Goal: Find specific page/section: Find specific page/section

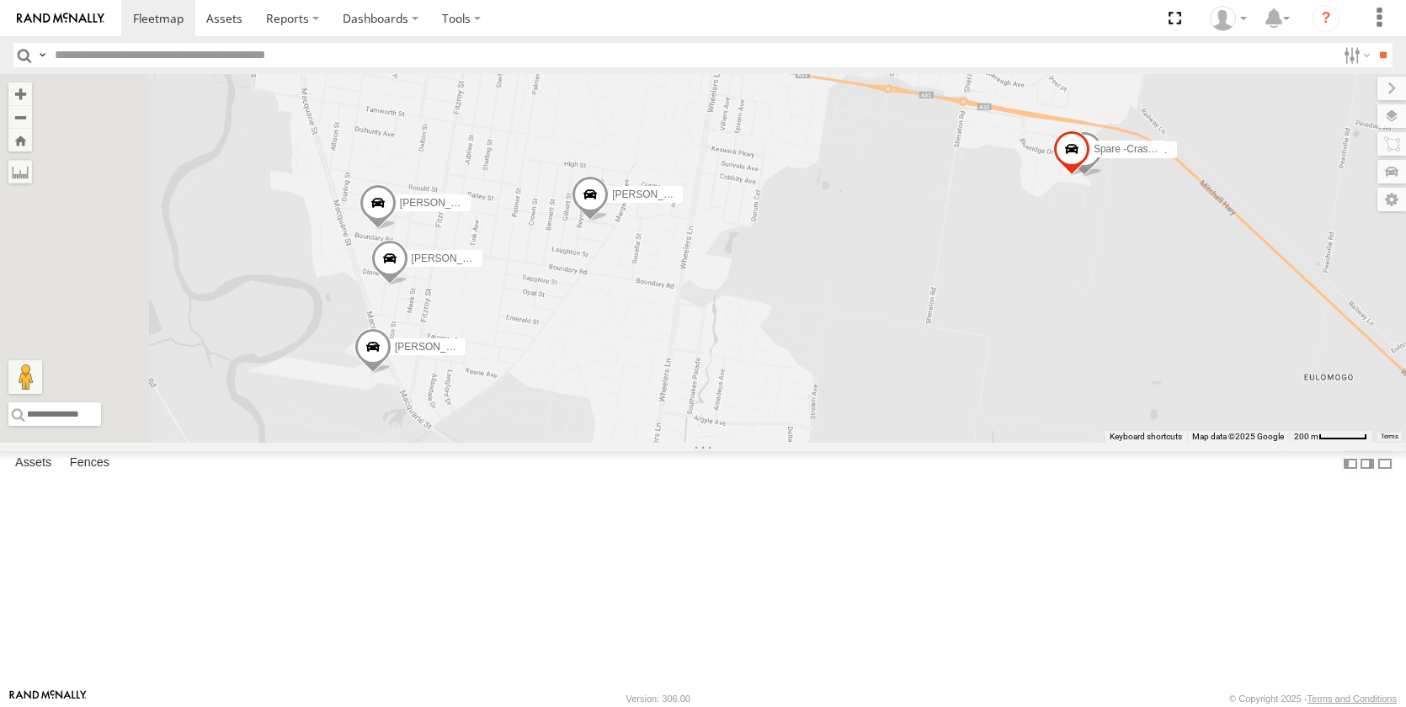
drag, startPoint x: 891, startPoint y: 577, endPoint x: 1013, endPoint y: 402, distance: 213.2
click at [1008, 409] on div "Tom Brisbane Jack Parker MJ Williamson Spare Michael Townsend Brandon Edwards M…" at bounding box center [703, 258] width 1406 height 369
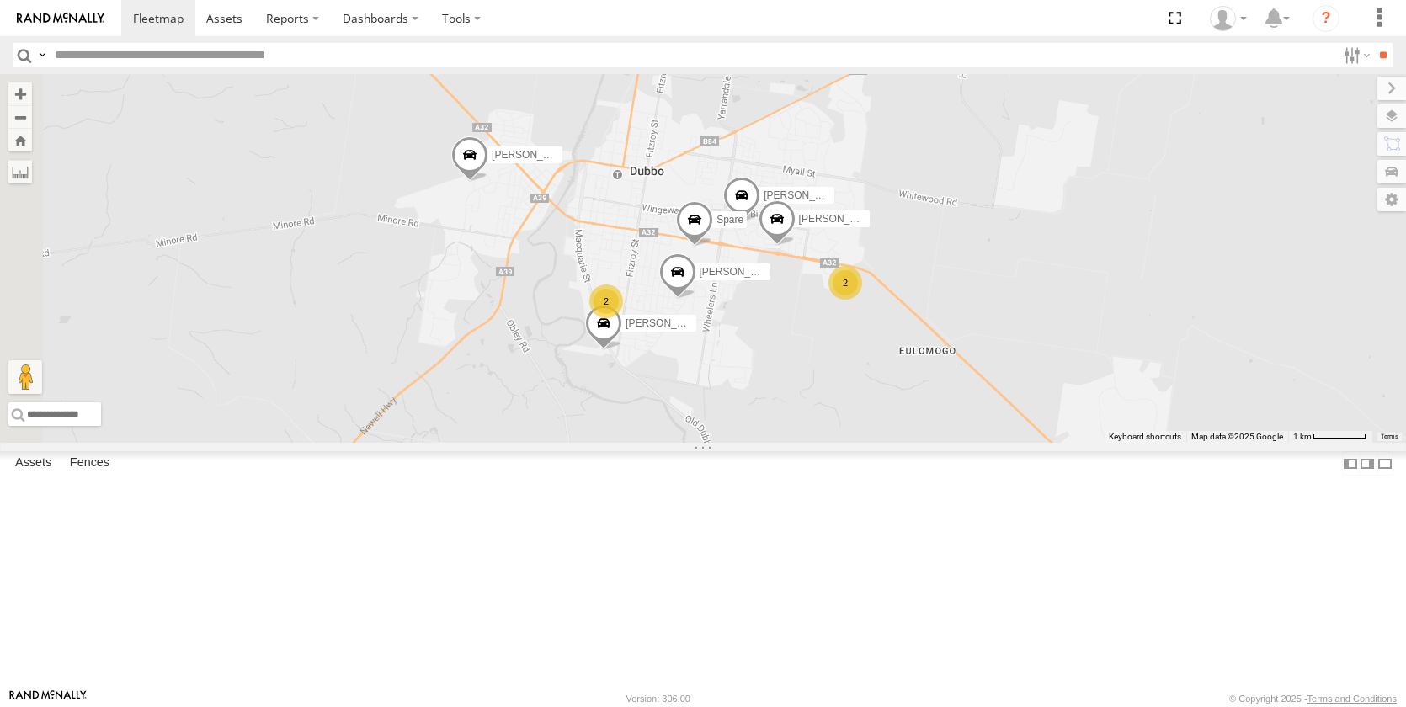
drag, startPoint x: 688, startPoint y: 536, endPoint x: 989, endPoint y: 481, distance: 306.3
click at [973, 443] on div "Tom Brisbane Jack Parker Spare Michael Townsend Brandon Edwards Matt Harding Ky…" at bounding box center [703, 258] width 1406 height 369
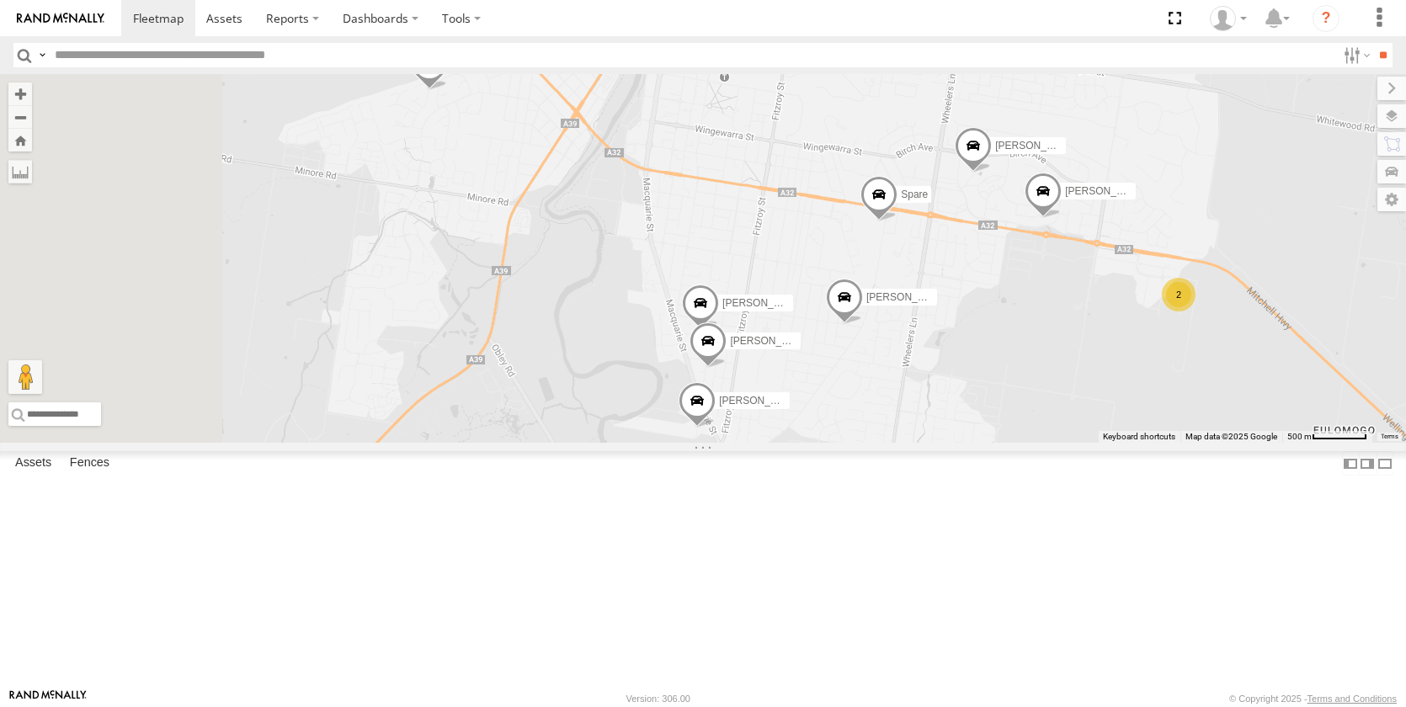
drag, startPoint x: 922, startPoint y: 497, endPoint x: 1118, endPoint y: 650, distance: 248.9
click at [1118, 443] on div "Tom Brisbane Jack Parker Spare Michael Townsend Brandon Edwards Matt Harding Ky…" at bounding box center [703, 258] width 1406 height 369
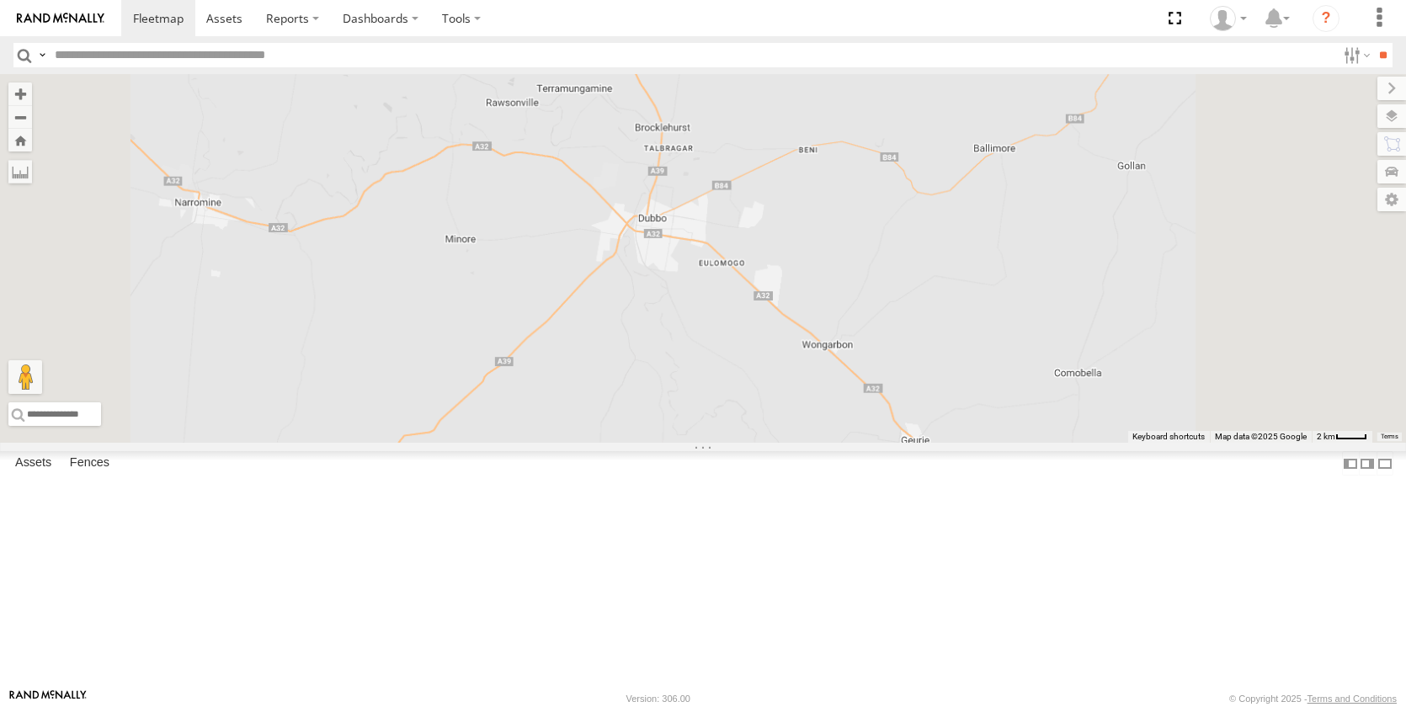
drag, startPoint x: 920, startPoint y: 329, endPoint x: 886, endPoint y: 503, distance: 176.6
click at [911, 443] on div "Darcy Furnell - NEW ute Dean McQuarrie" at bounding box center [703, 258] width 1406 height 369
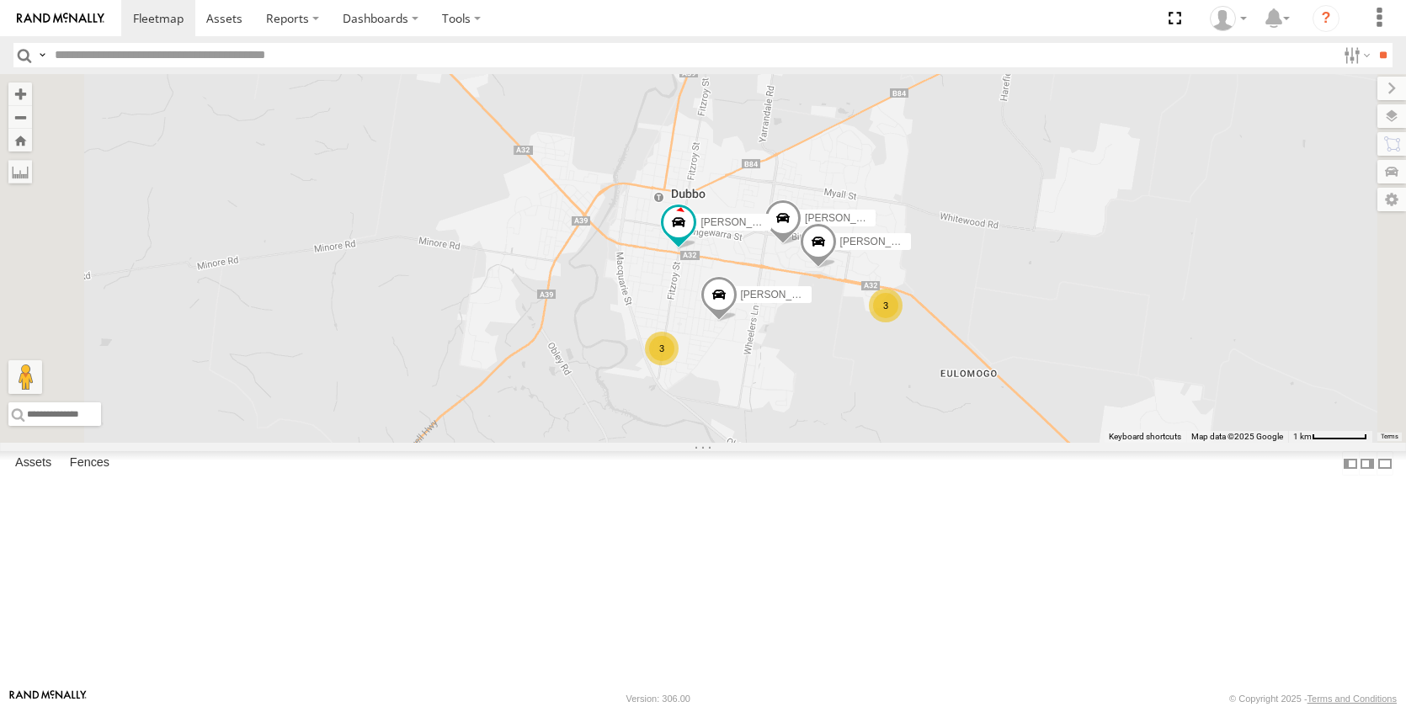
drag, startPoint x: 1020, startPoint y: 438, endPoint x: 981, endPoint y: 458, distance: 43.7
click at [981, 443] on div "Darcy Furnell - NEW ute Dean McQuarrie Jack Parker 3 Brandon Edwards Kane McDer…" at bounding box center [703, 258] width 1406 height 369
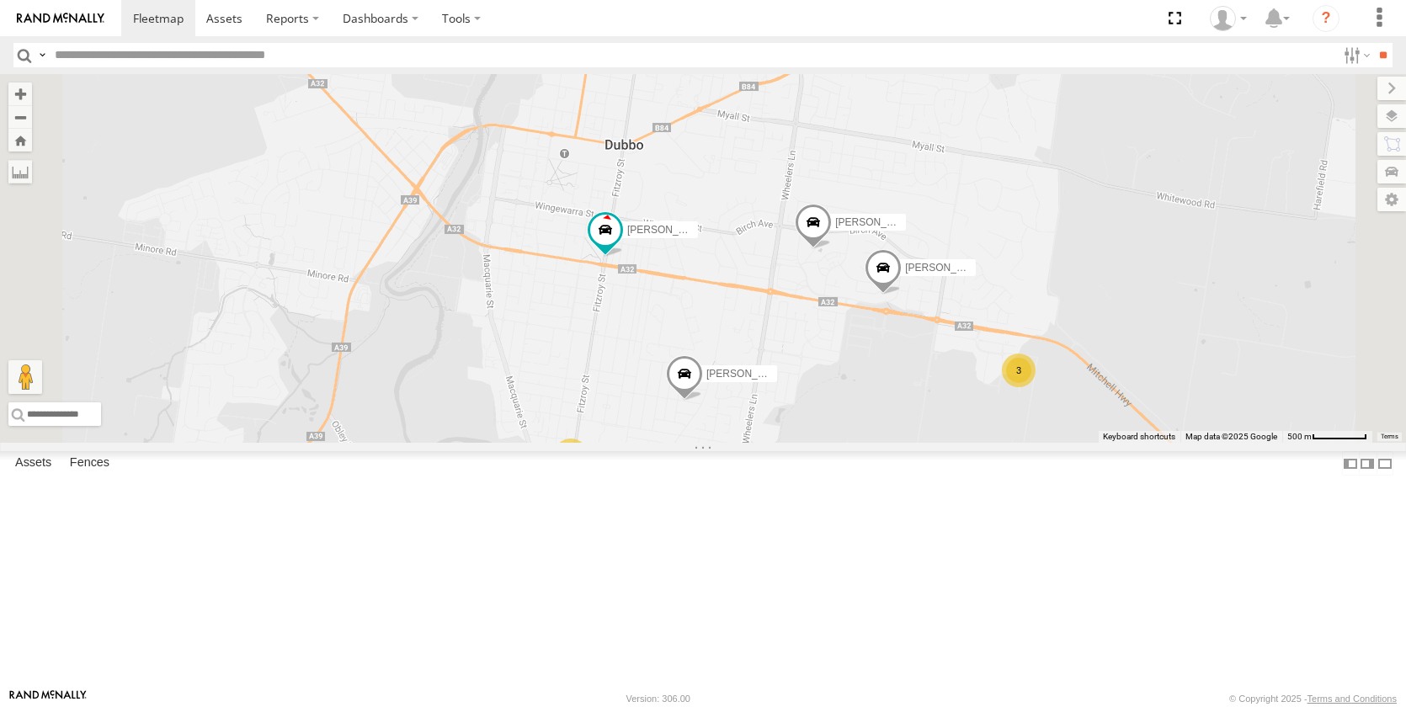
drag, startPoint x: 956, startPoint y: 320, endPoint x: 959, endPoint y: 411, distance: 90.9
click at [974, 412] on div "Darcy Furnell - NEW ute Dean McQuarrie Jack Parker Brandon Edwards Kane McDermo…" at bounding box center [703, 258] width 1406 height 369
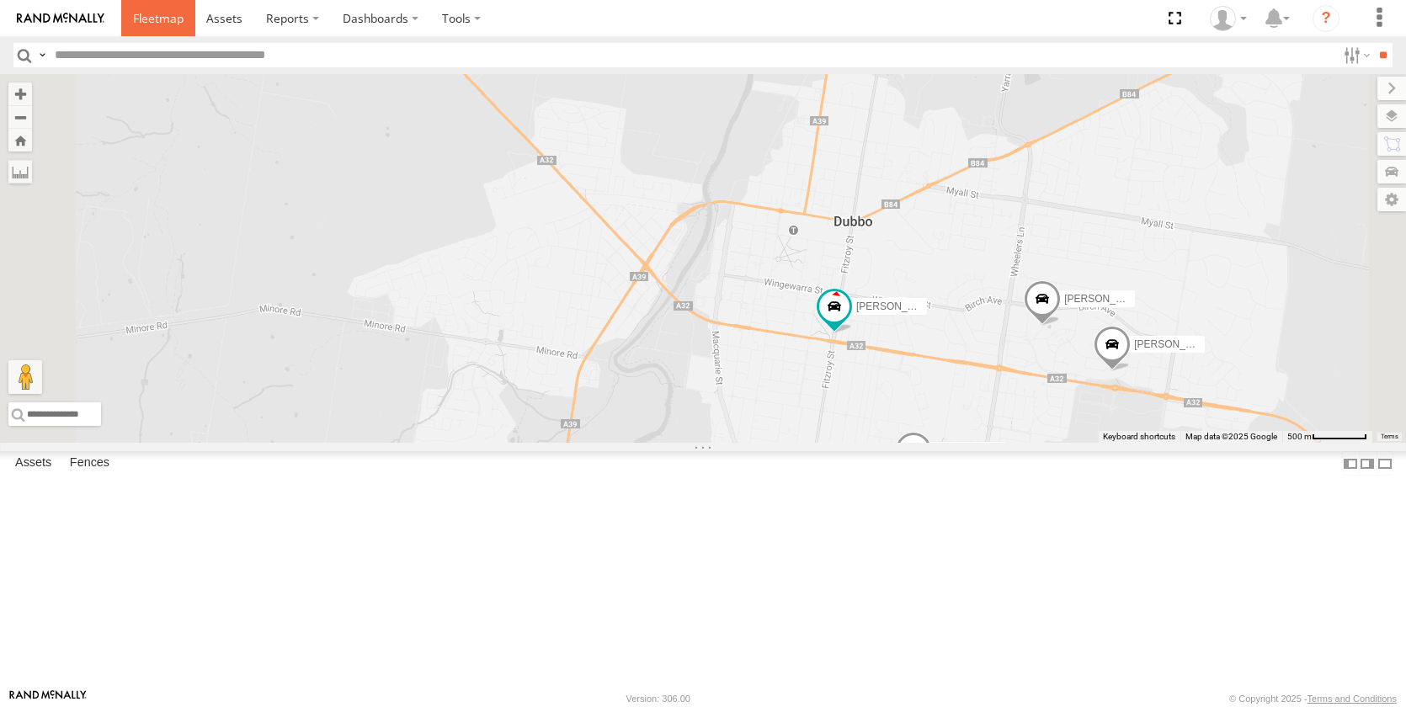
click at [150, 19] on span at bounding box center [158, 18] width 51 height 16
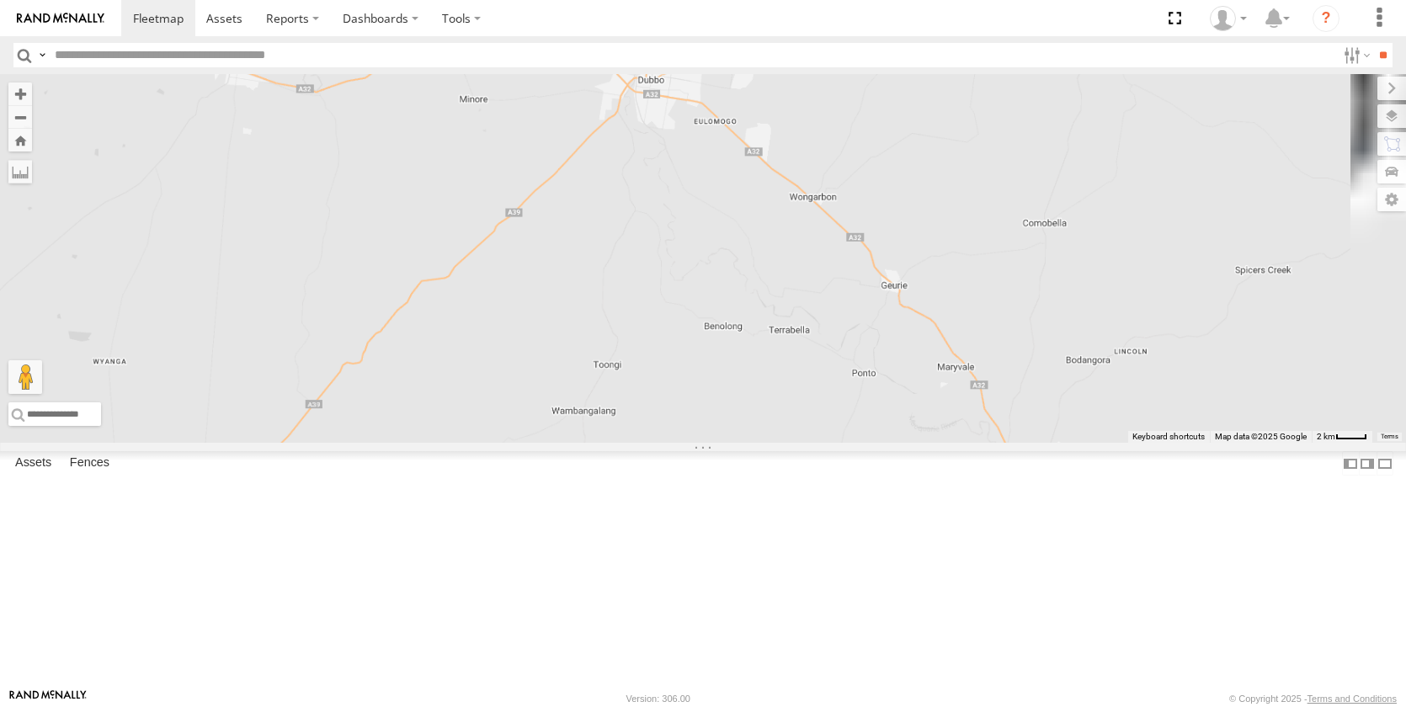
drag, startPoint x: 1157, startPoint y: 344, endPoint x: 984, endPoint y: 502, distance: 234.2
click at [1046, 443] on div "[PERSON_NAME] [PERSON_NAME] - NEW ute [PERSON_NAME]" at bounding box center [703, 258] width 1406 height 369
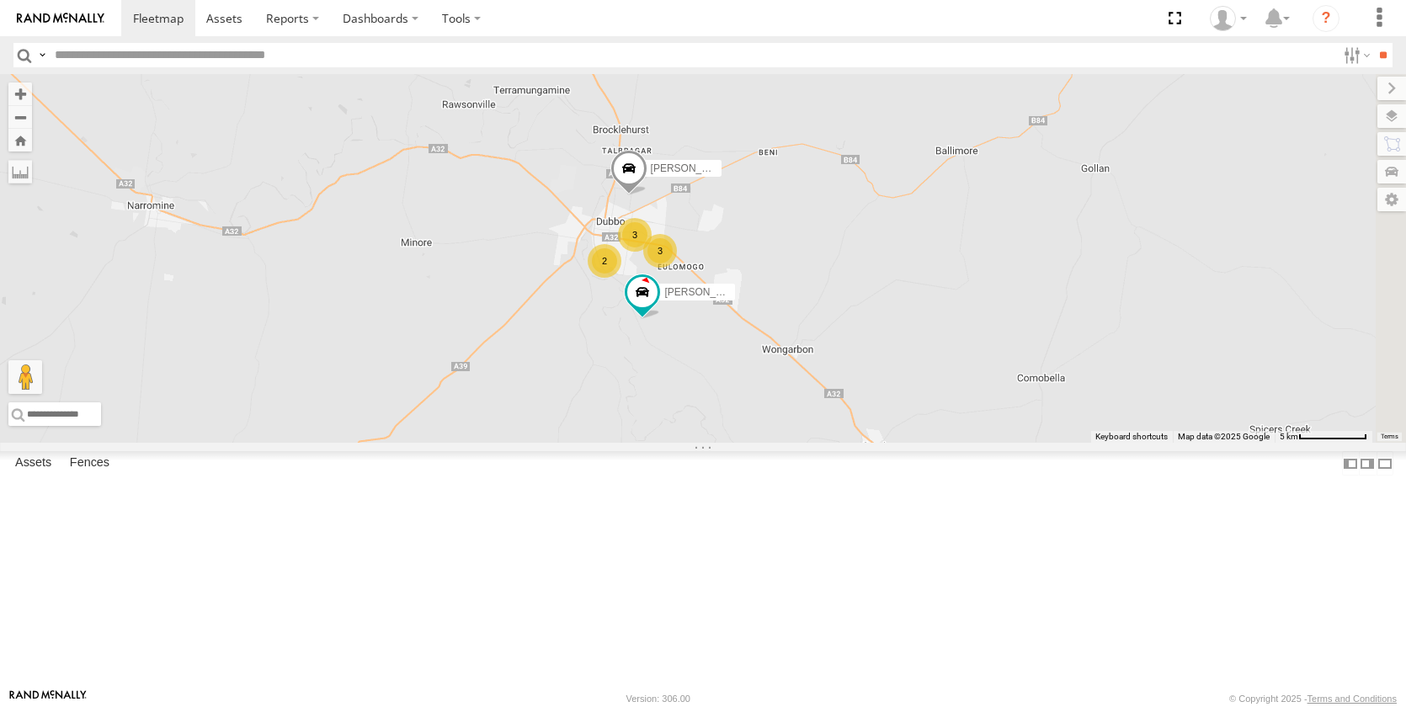
drag, startPoint x: 872, startPoint y: 298, endPoint x: 849, endPoint y: 444, distance: 148.2
click at [849, 443] on div "[PERSON_NAME] [PERSON_NAME] - NEW ute [PERSON_NAME] 3 3 [PERSON_NAME] [PERSON_N…" at bounding box center [703, 258] width 1406 height 369
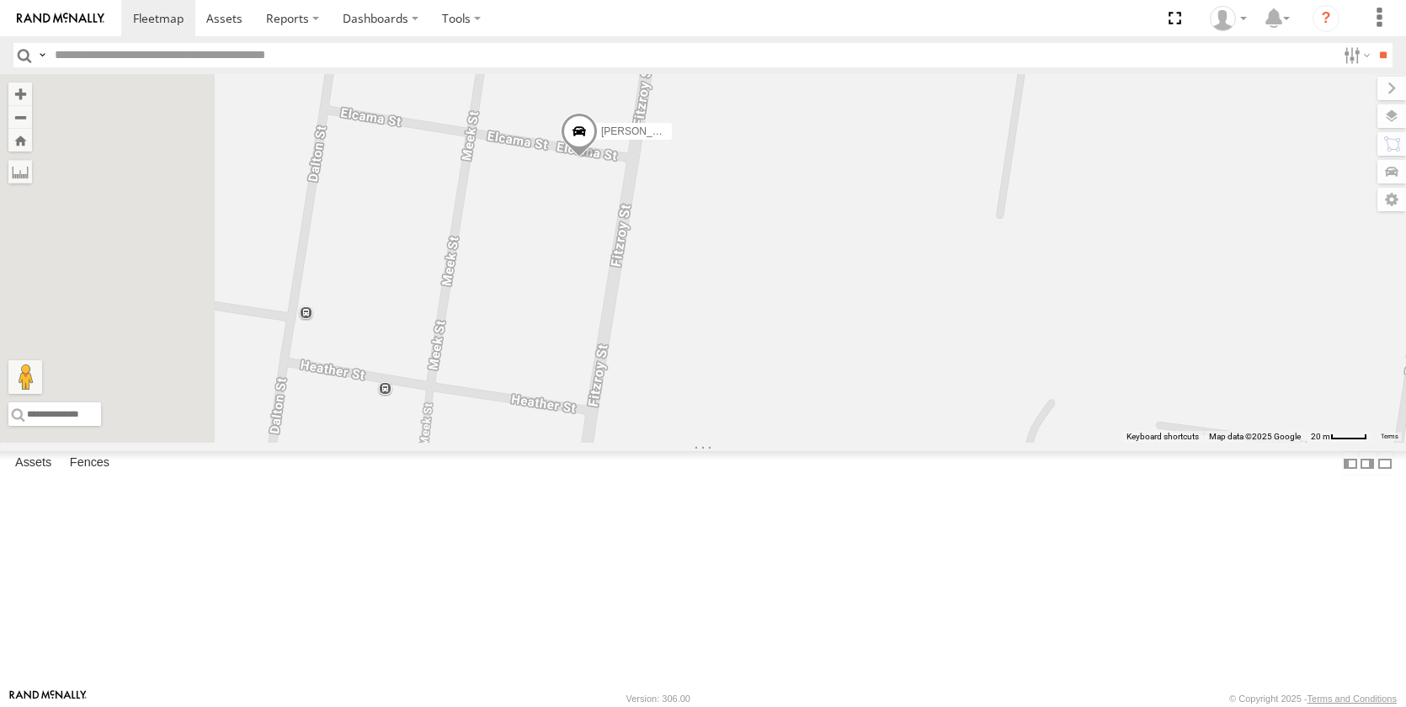
drag, startPoint x: 600, startPoint y: 375, endPoint x: 902, endPoint y: 432, distance: 307.6
click at [902, 432] on div "[PERSON_NAME] [PERSON_NAME] - NEW ute [PERSON_NAME] [PERSON_NAME] New [PERSON_N…" at bounding box center [703, 258] width 1406 height 369
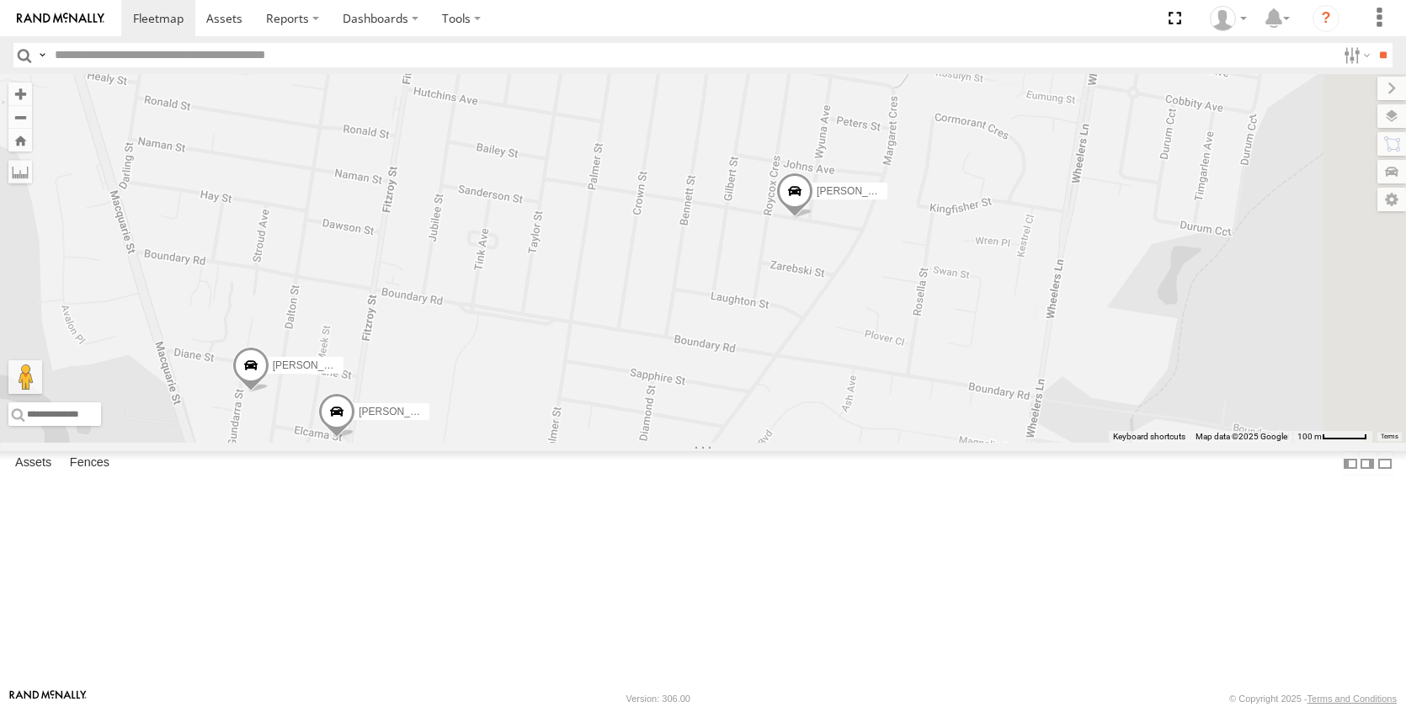
drag, startPoint x: 1120, startPoint y: 328, endPoint x: 843, endPoint y: 522, distance: 338.6
click at [843, 443] on div "[PERSON_NAME] [PERSON_NAME] - NEW ute [PERSON_NAME] [PERSON_NAME] New [PERSON_N…" at bounding box center [703, 258] width 1406 height 369
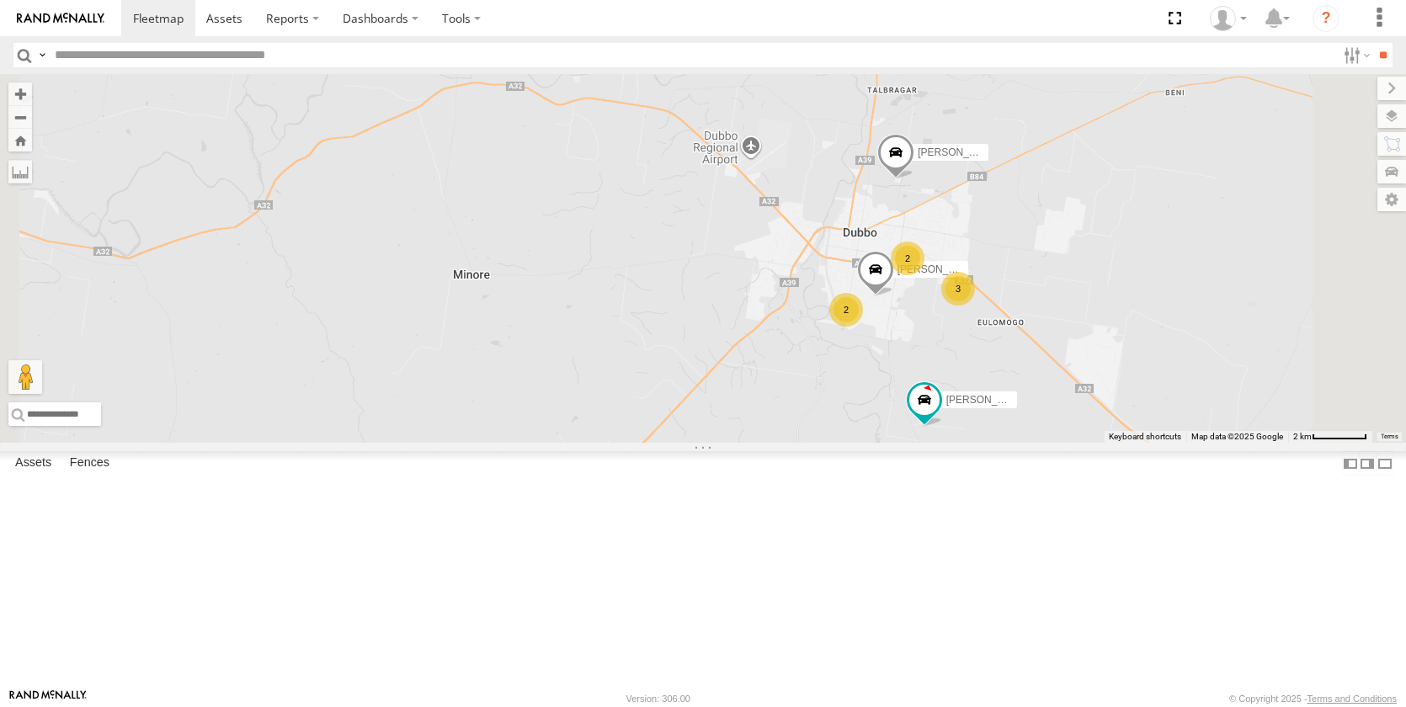
drag, startPoint x: 1157, startPoint y: 421, endPoint x: 1021, endPoint y: 447, distance: 138.0
click at [1021, 443] on div "[PERSON_NAME] [PERSON_NAME] - NEW ute [PERSON_NAME] [PERSON_NAME] New [PERSON_N…" at bounding box center [703, 258] width 1406 height 369
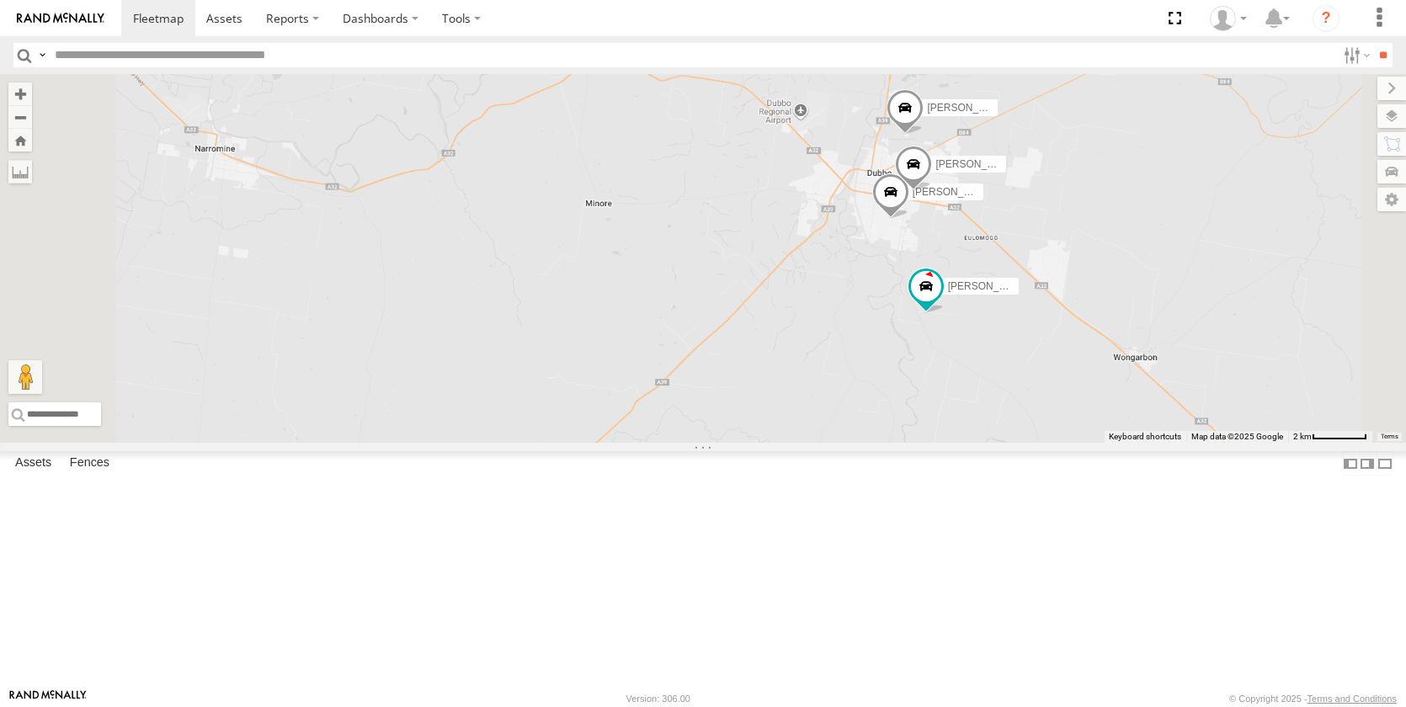
drag, startPoint x: 1131, startPoint y: 579, endPoint x: 1190, endPoint y: 359, distance: 227.5
click at [1190, 359] on div "[PERSON_NAME] [PERSON_NAME] - NEW ute [PERSON_NAME] [PERSON_NAME] New [PERSON_N…" at bounding box center [703, 258] width 1406 height 369
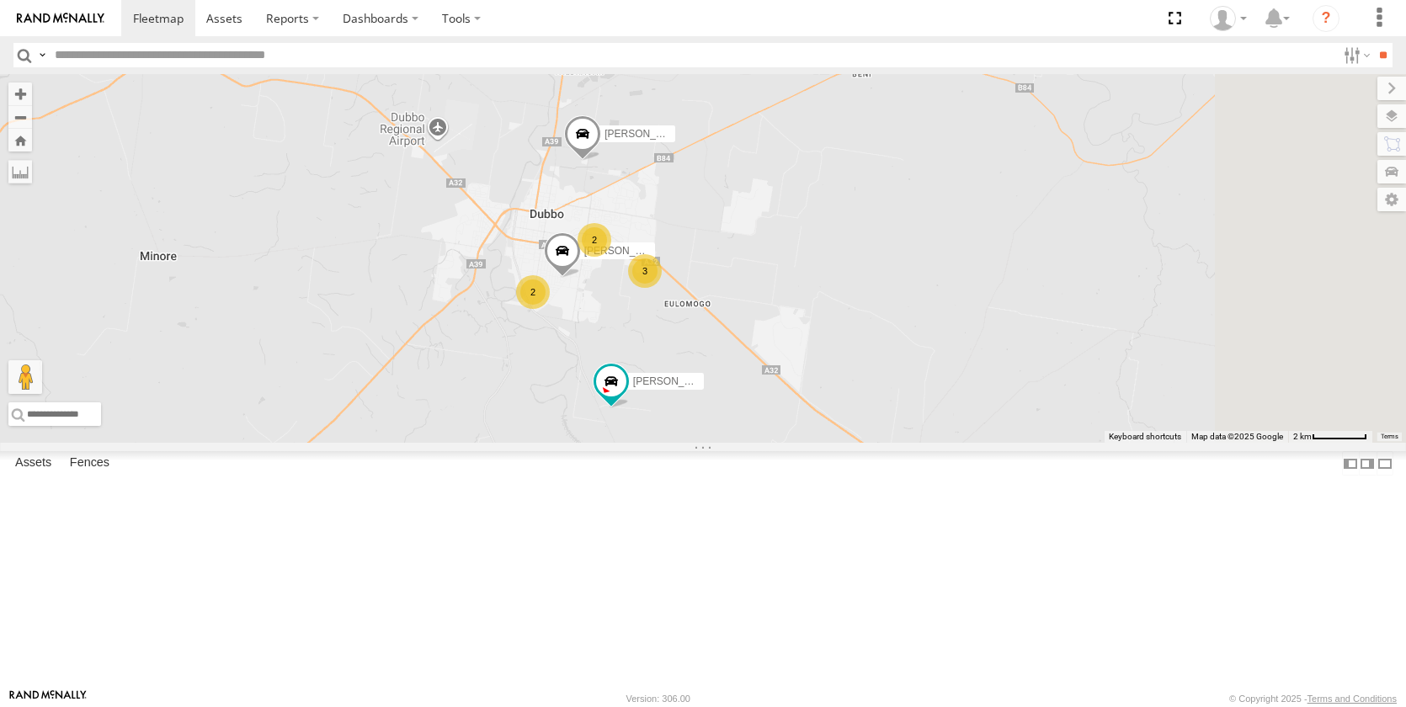
drag, startPoint x: 1235, startPoint y: 343, endPoint x: 827, endPoint y: 429, distance: 416.5
click at [827, 431] on div "[PERSON_NAME] [PERSON_NAME] - NEW ute [PERSON_NAME] [PERSON_NAME] New [PERSON_N…" at bounding box center [703, 258] width 1406 height 369
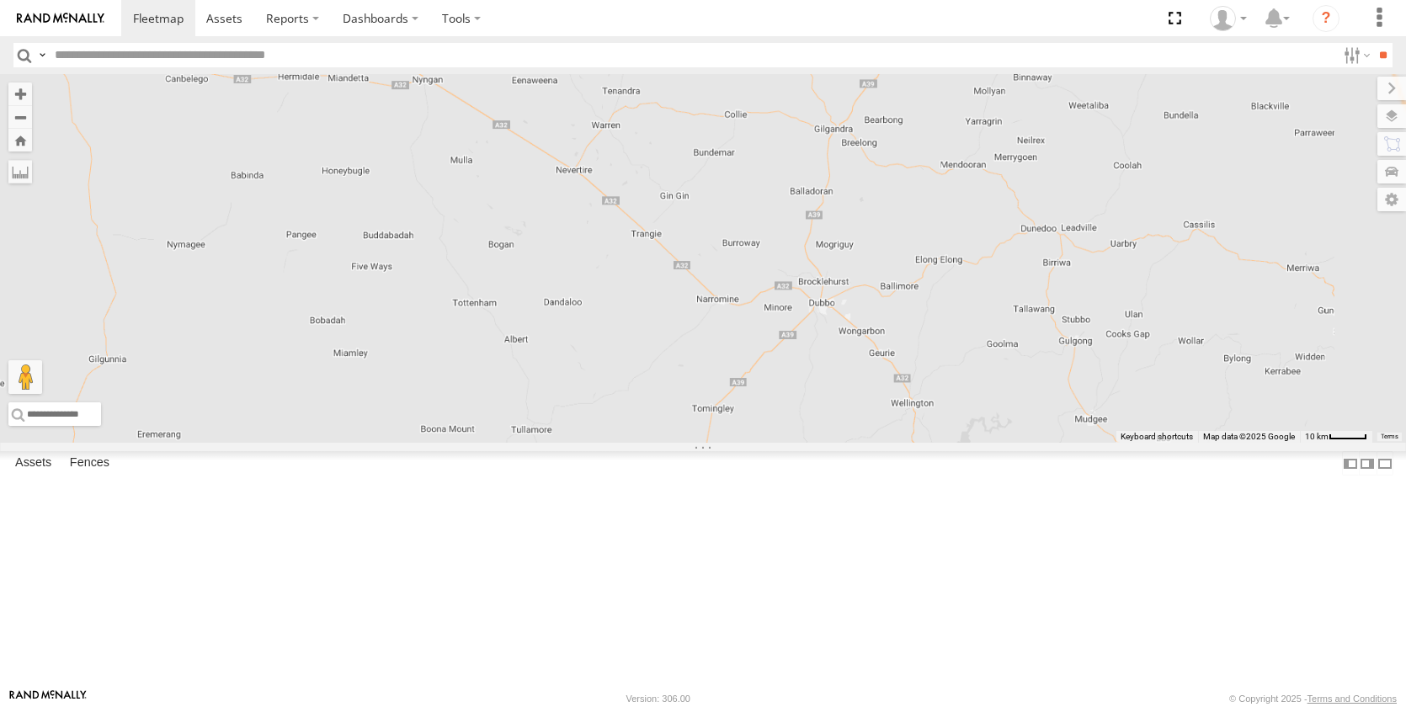
drag, startPoint x: 1158, startPoint y: 415, endPoint x: 843, endPoint y: 460, distance: 318.8
click at [843, 443] on div "[PERSON_NAME] [PERSON_NAME] - NEW ute [PERSON_NAME]" at bounding box center [703, 258] width 1406 height 369
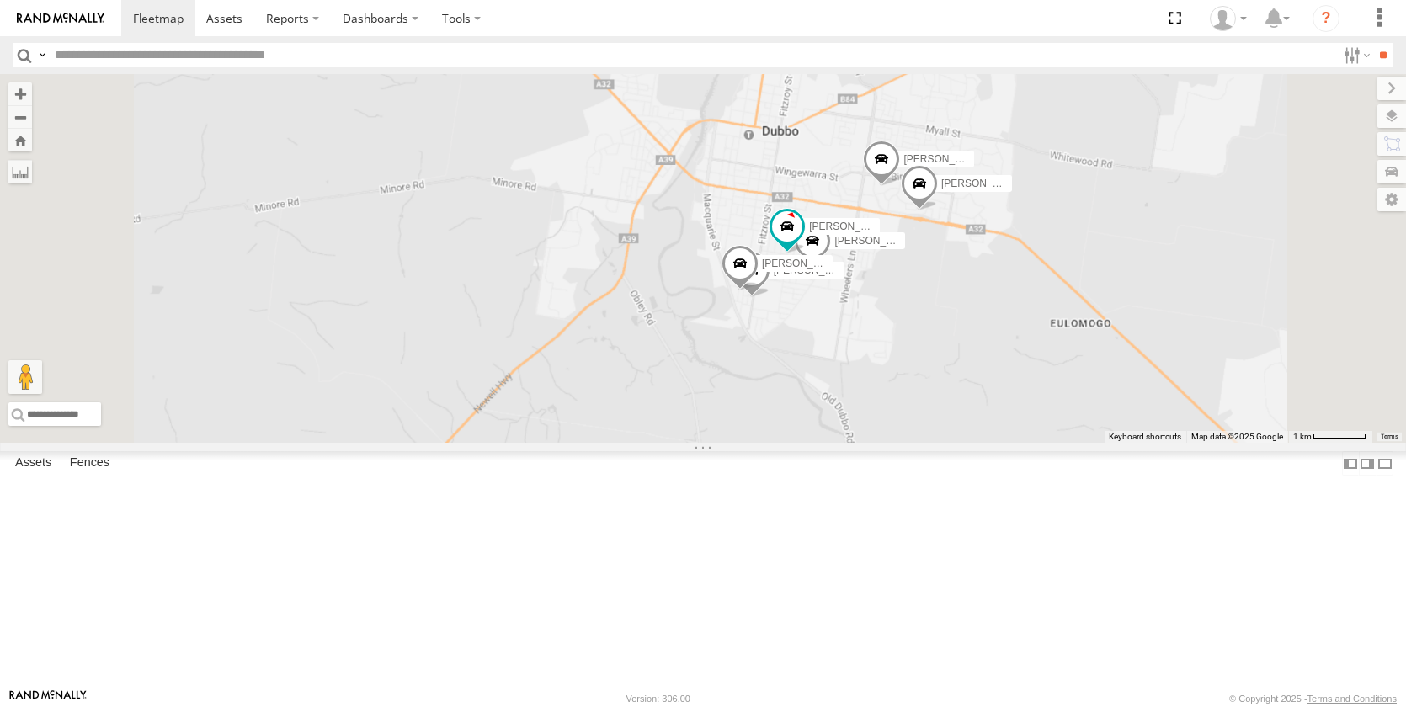
drag, startPoint x: 988, startPoint y: 561, endPoint x: 1012, endPoint y: 453, distance: 110.3
click at [1012, 443] on div "[PERSON_NAME] [PERSON_NAME] - NEW ute [PERSON_NAME] [PERSON_NAME] [PERSON_NAME]…" at bounding box center [703, 258] width 1406 height 369
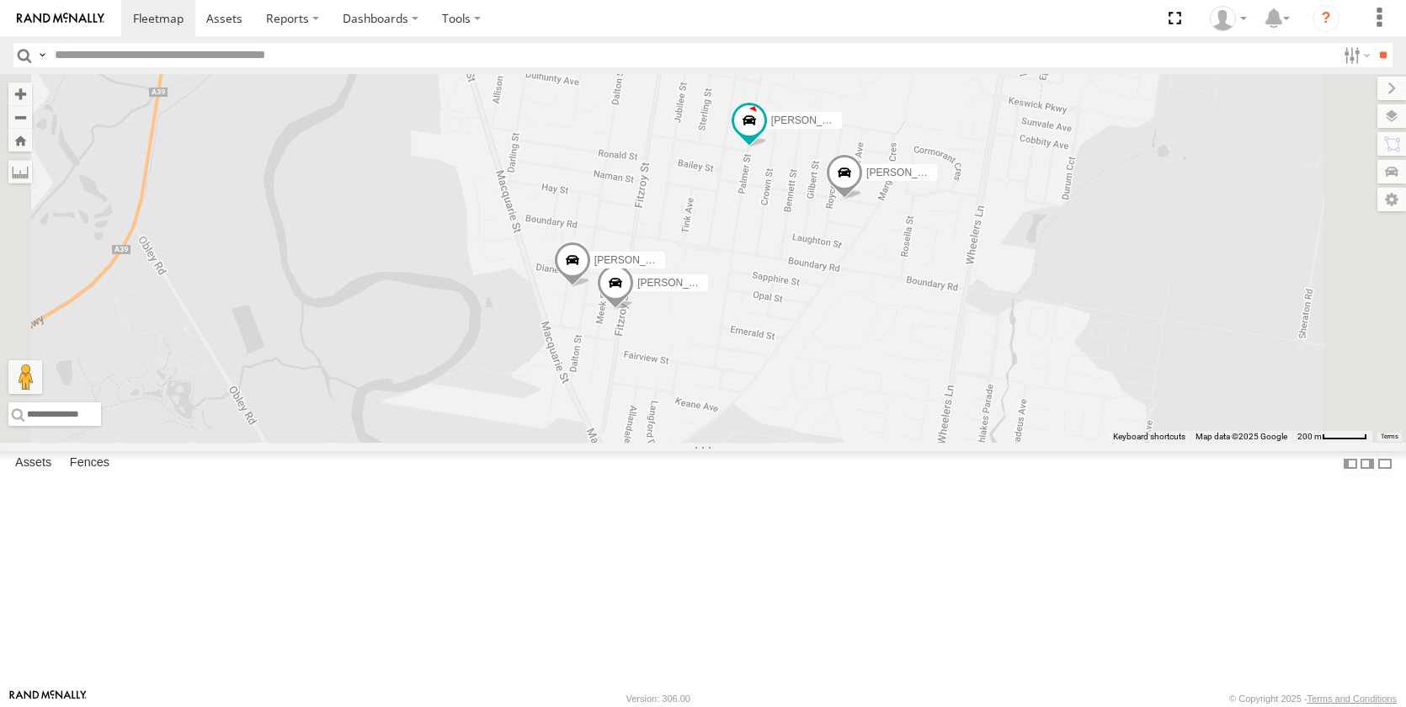
drag, startPoint x: 987, startPoint y: 360, endPoint x: 976, endPoint y: 530, distance: 170.4
click at [976, 443] on div "[PERSON_NAME] [PERSON_NAME] - NEW ute [PERSON_NAME] [PERSON_NAME] [PERSON_NAME]…" at bounding box center [703, 258] width 1406 height 369
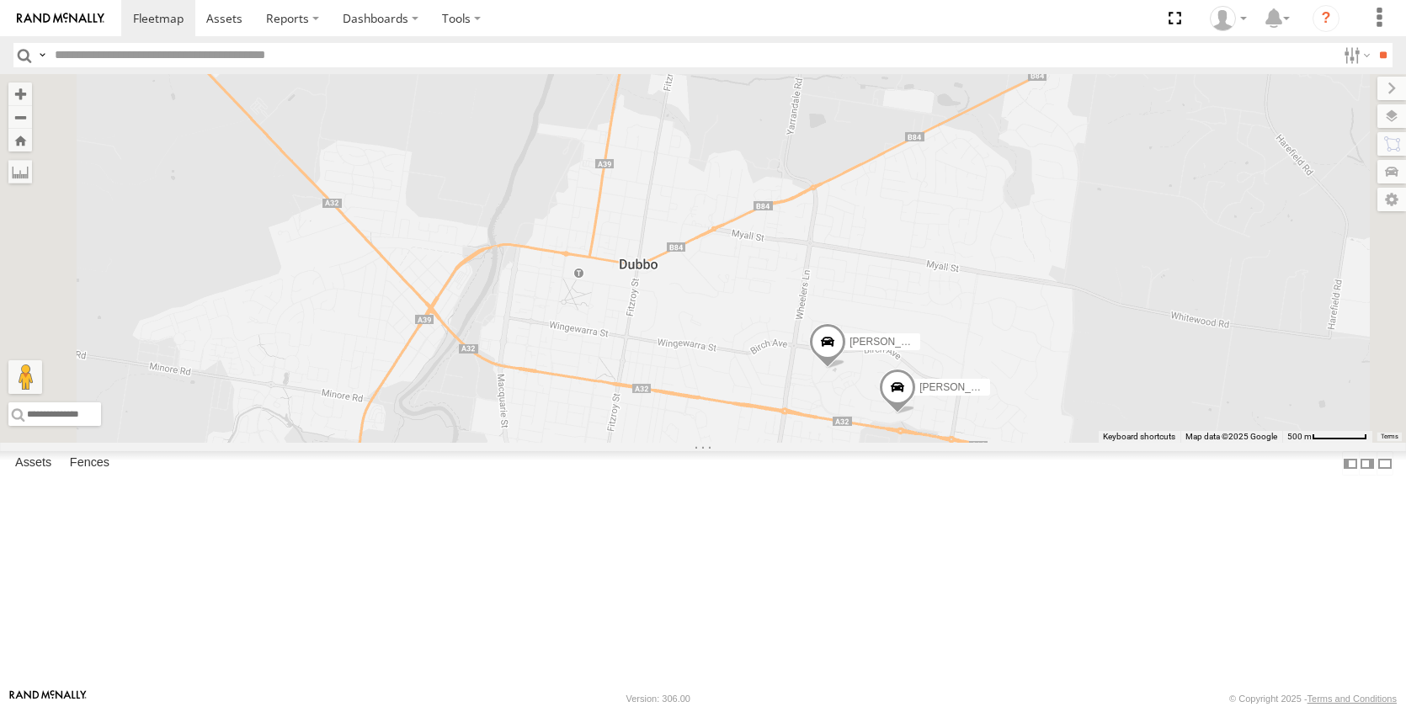
drag, startPoint x: 1141, startPoint y: 274, endPoint x: 999, endPoint y: 529, distance: 290.9
click at [1049, 443] on div "[PERSON_NAME] [PERSON_NAME] - NEW ute [PERSON_NAME] [PERSON_NAME] [PERSON_NAME]…" at bounding box center [703, 258] width 1406 height 369
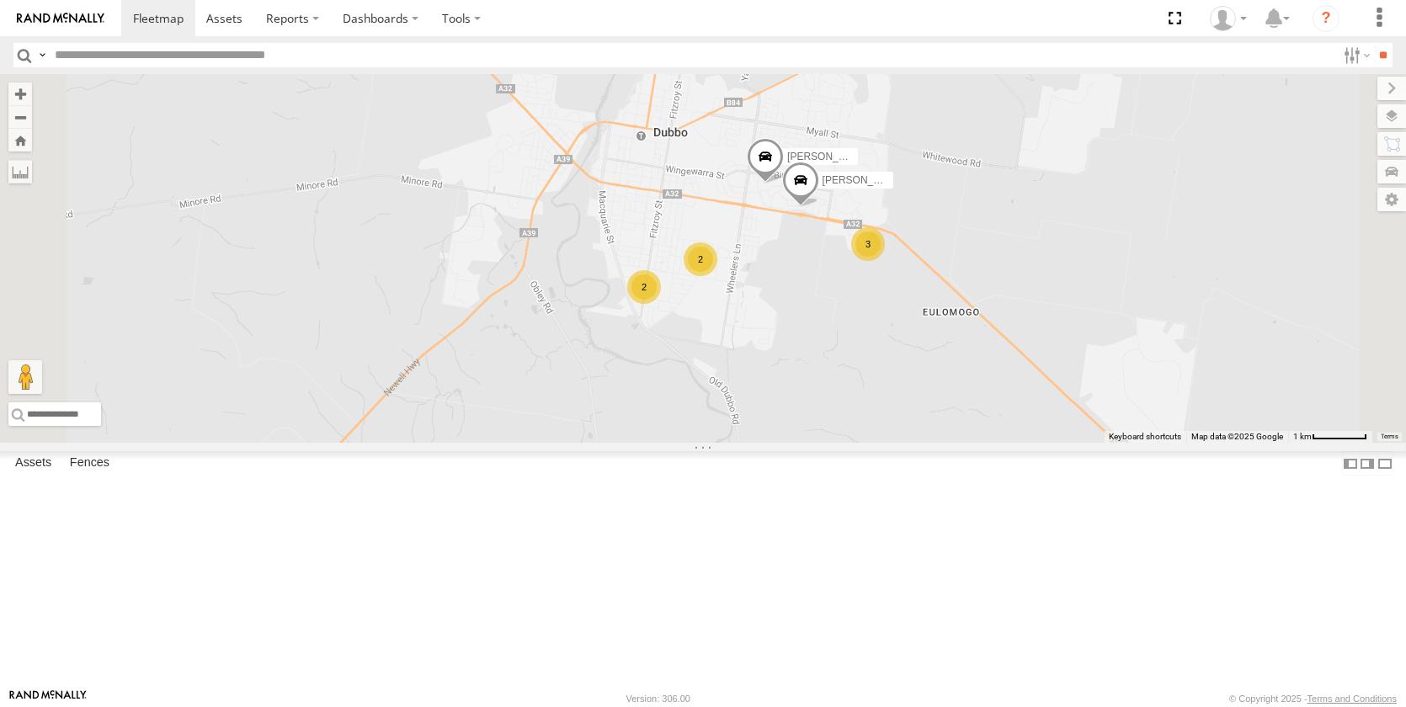
drag, startPoint x: 924, startPoint y: 487, endPoint x: 883, endPoint y: 294, distance: 197.1
click at [883, 294] on div "[PERSON_NAME] [PERSON_NAME] - NEW ute [PERSON_NAME] [PERSON_NAME] [PERSON_NAME]…" at bounding box center [703, 258] width 1406 height 369
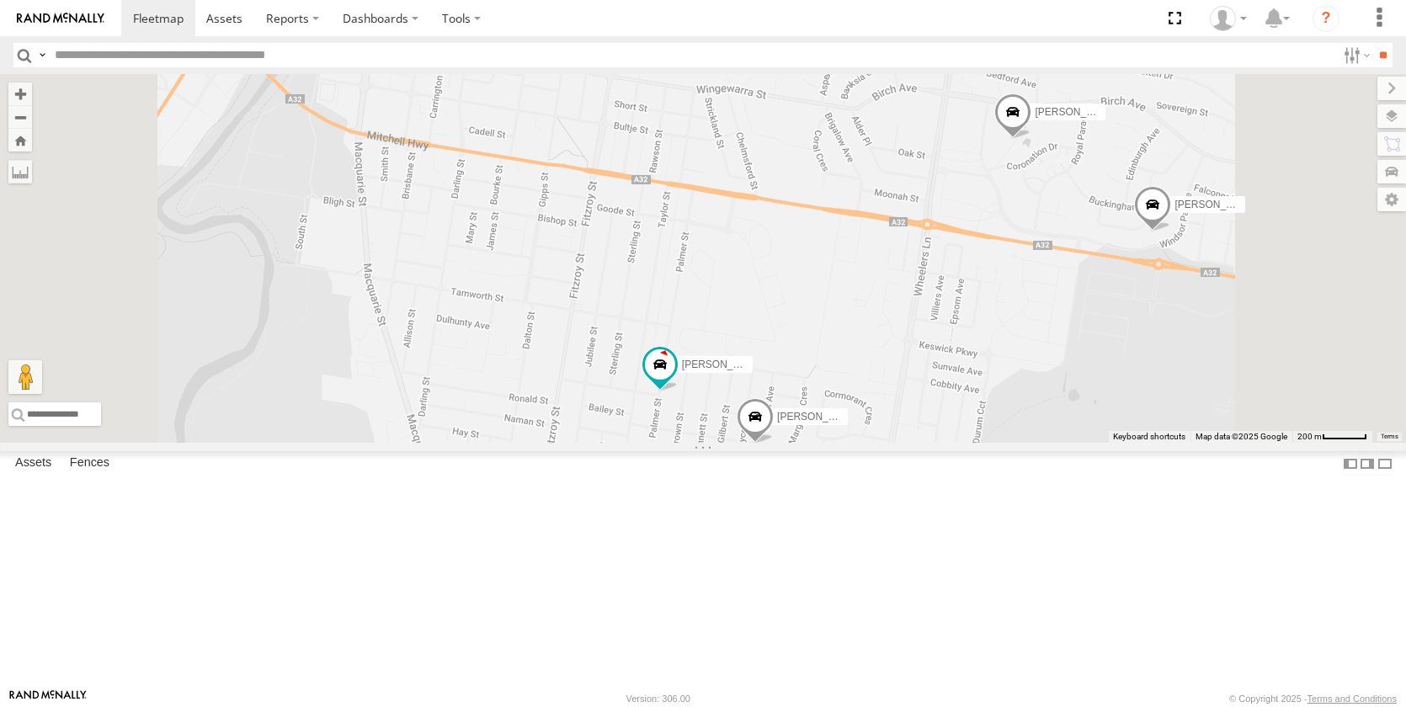
drag, startPoint x: 1003, startPoint y: 412, endPoint x: 896, endPoint y: 263, distance: 182.7
click at [902, 265] on div "[PERSON_NAME] [PERSON_NAME] - NEW ute [PERSON_NAME] [PERSON_NAME] [PERSON_NAME]…" at bounding box center [703, 258] width 1406 height 369
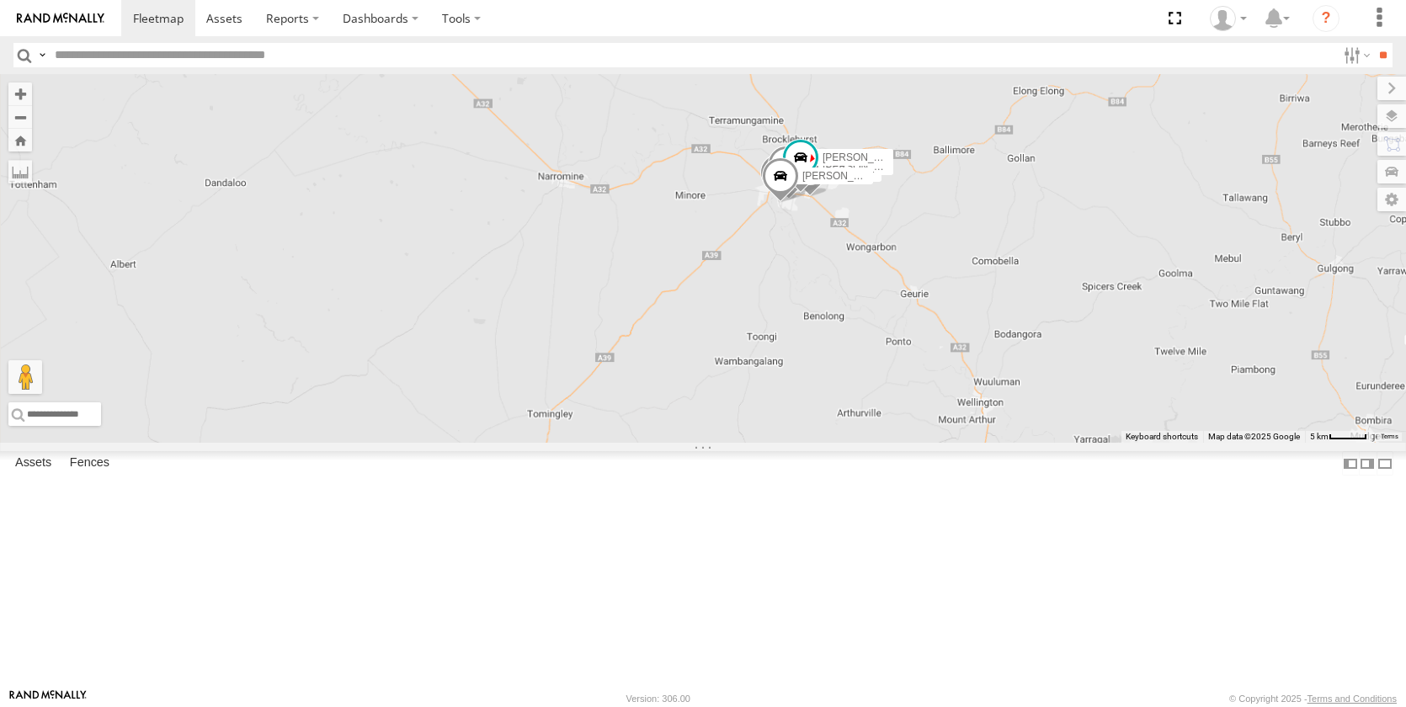
drag, startPoint x: 870, startPoint y: 401, endPoint x: 1237, endPoint y: 419, distance: 367.5
click at [1237, 419] on div "[PERSON_NAME] Spare [PERSON_NAME] [PERSON_NAME] [PERSON_NAME] [PERSON_NAME] [PE…" at bounding box center [703, 258] width 1406 height 369
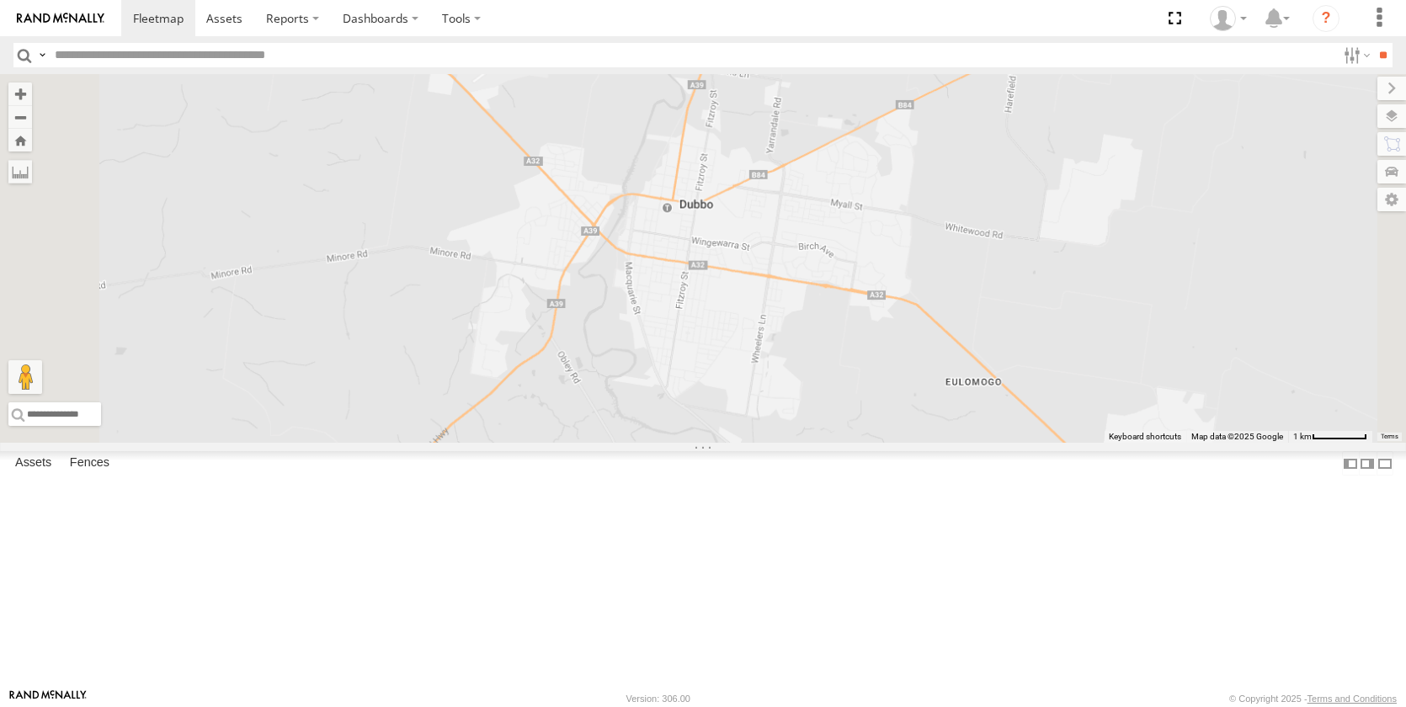
drag, startPoint x: 1057, startPoint y: 340, endPoint x: 1152, endPoint y: 400, distance: 111.6
click at [1152, 400] on div "[PERSON_NAME] [PERSON_NAME] [PERSON_NAME] [PERSON_NAME] [PERSON_NAME] [PERSON_N…" at bounding box center [703, 258] width 1406 height 369
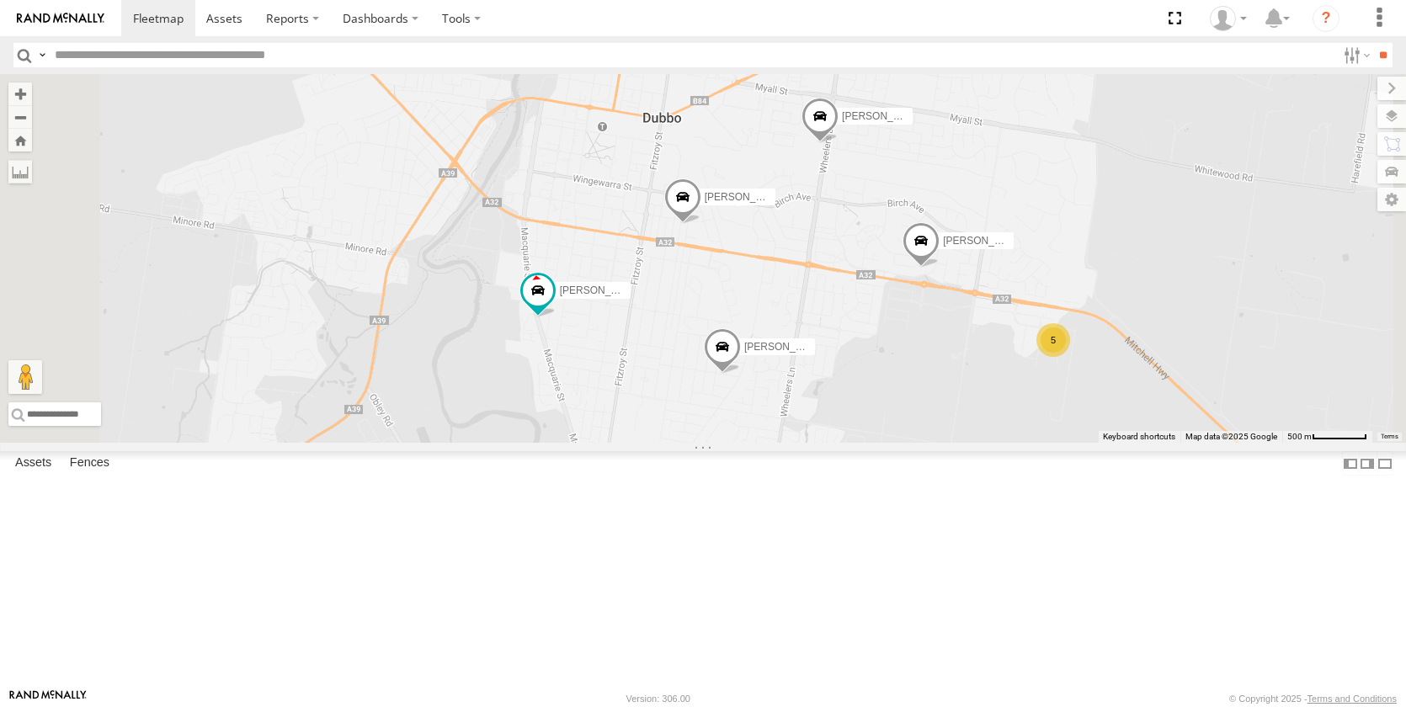
drag, startPoint x: 1094, startPoint y: 540, endPoint x: 1085, endPoint y: 449, distance: 91.4
click at [1065, 443] on div "[PERSON_NAME] [PERSON_NAME] - NEW [PERSON_NAME] [PERSON_NAME] [PERSON_NAME] [PE…" at bounding box center [703, 258] width 1406 height 369
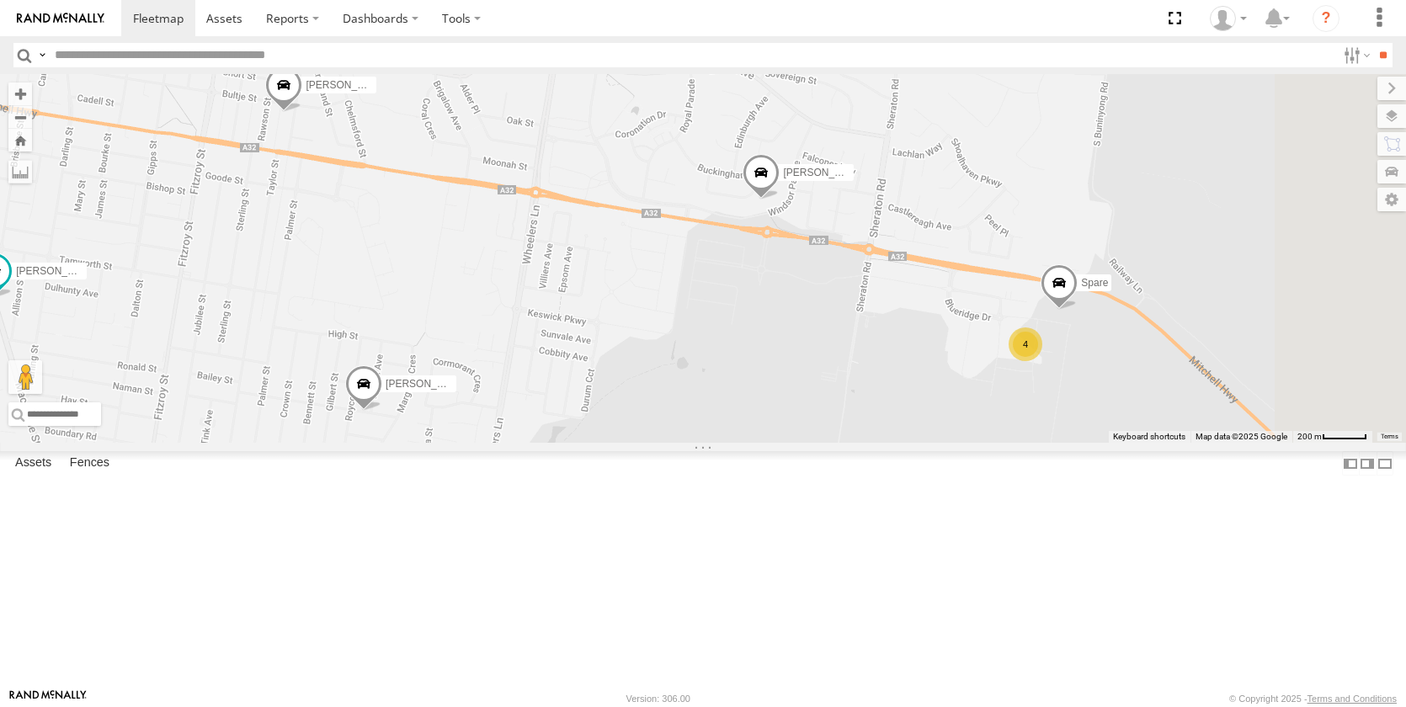
drag, startPoint x: 1238, startPoint y: 516, endPoint x: 1111, endPoint y: 507, distance: 127.4
click at [1111, 443] on div "[PERSON_NAME] [PERSON_NAME] - NEW [PERSON_NAME] [PERSON_NAME] [PERSON_NAME] [PE…" at bounding box center [703, 258] width 1406 height 369
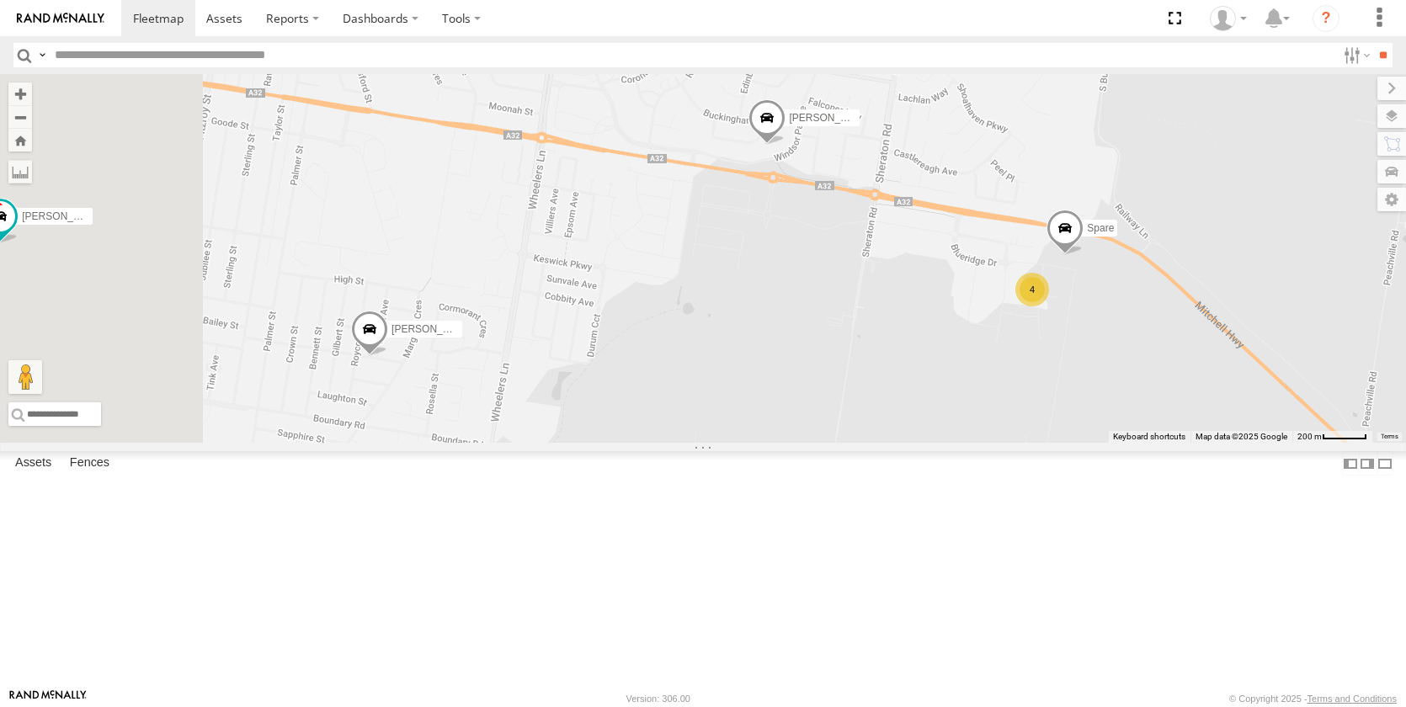
drag, startPoint x: 796, startPoint y: 488, endPoint x: 1130, endPoint y: 386, distance: 349.6
click at [1172, 402] on div "[PERSON_NAME] [PERSON_NAME] - NEW [PERSON_NAME] [PERSON_NAME] [PERSON_NAME] [PE…" at bounding box center [703, 258] width 1406 height 369
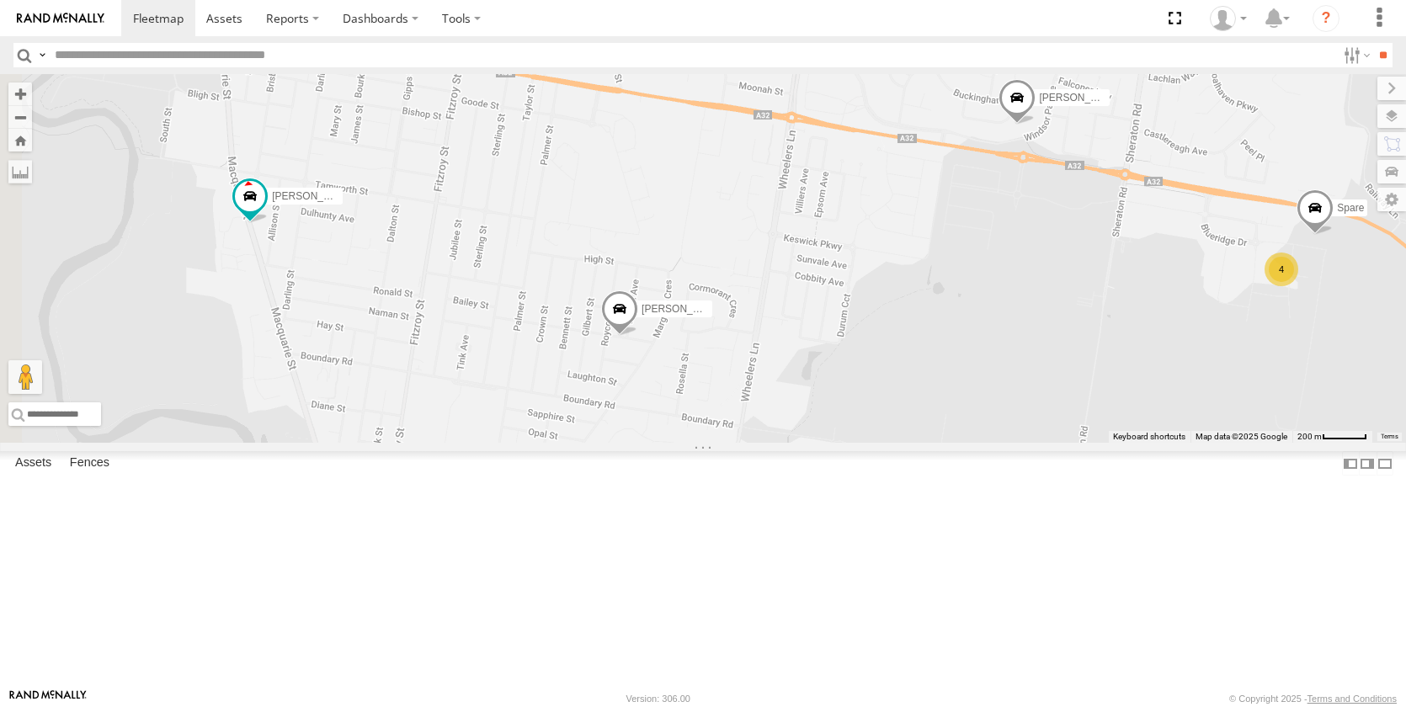
drag, startPoint x: 710, startPoint y: 391, endPoint x: 958, endPoint y: 371, distance: 248.2
click at [958, 371] on div "[PERSON_NAME] [PERSON_NAME] - NEW [PERSON_NAME] [PERSON_NAME] [PERSON_NAME] [PE…" at bounding box center [703, 258] width 1406 height 369
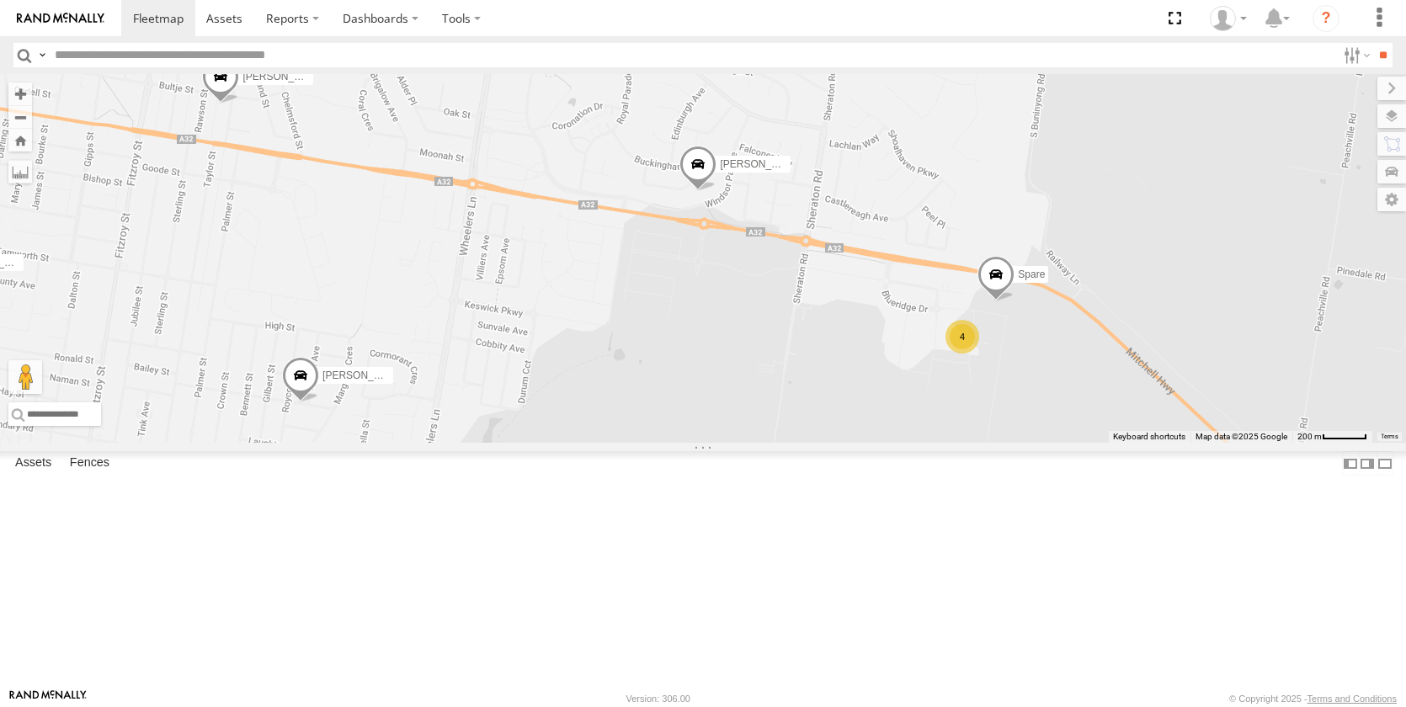
drag, startPoint x: 1079, startPoint y: 308, endPoint x: 830, endPoint y: 363, distance: 255.1
click at [753, 376] on div "[PERSON_NAME] [PERSON_NAME] - NEW [PERSON_NAME] [PERSON_NAME] [PERSON_NAME] [PE…" at bounding box center [703, 258] width 1406 height 369
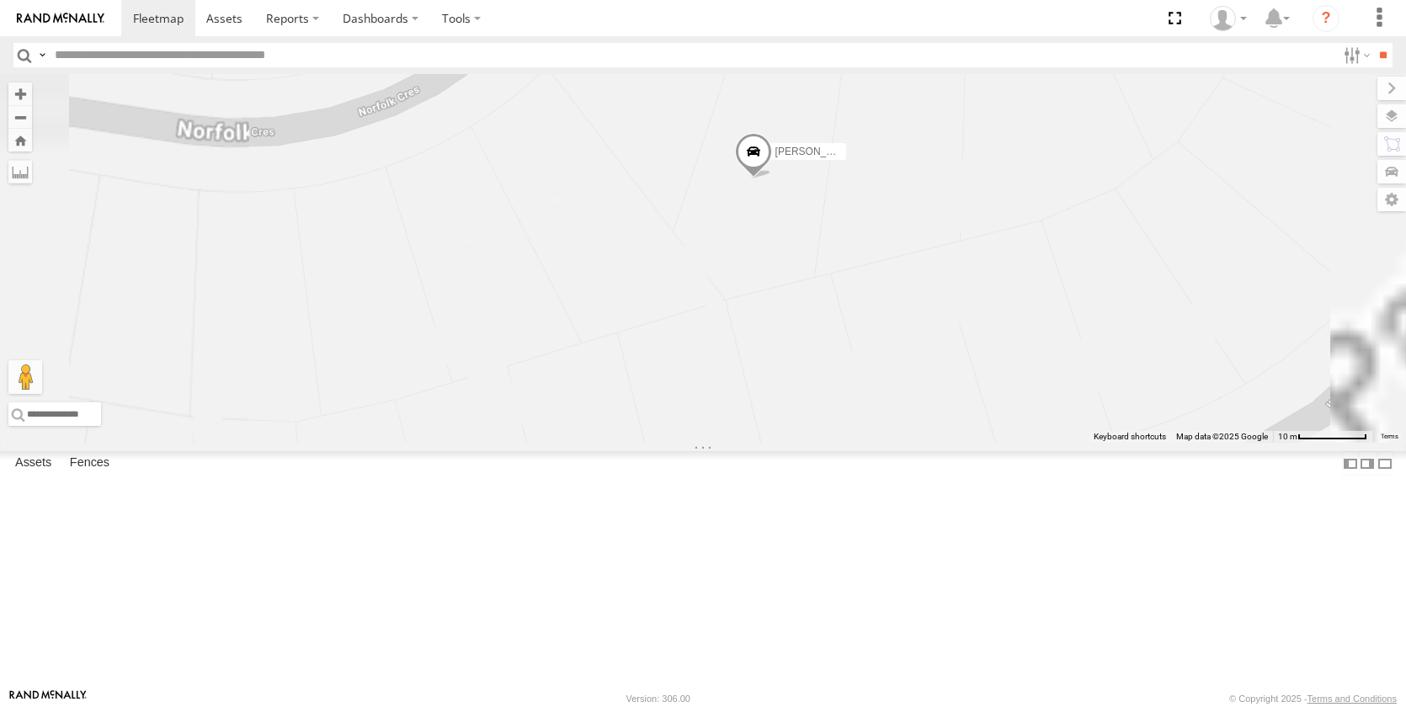
drag, startPoint x: 712, startPoint y: 388, endPoint x: 836, endPoint y: 401, distance: 124.4
click at [836, 401] on div "[PERSON_NAME] [PERSON_NAME] - NEW [PERSON_NAME] [PERSON_NAME] [PERSON_NAME] [PE…" at bounding box center [703, 258] width 1406 height 369
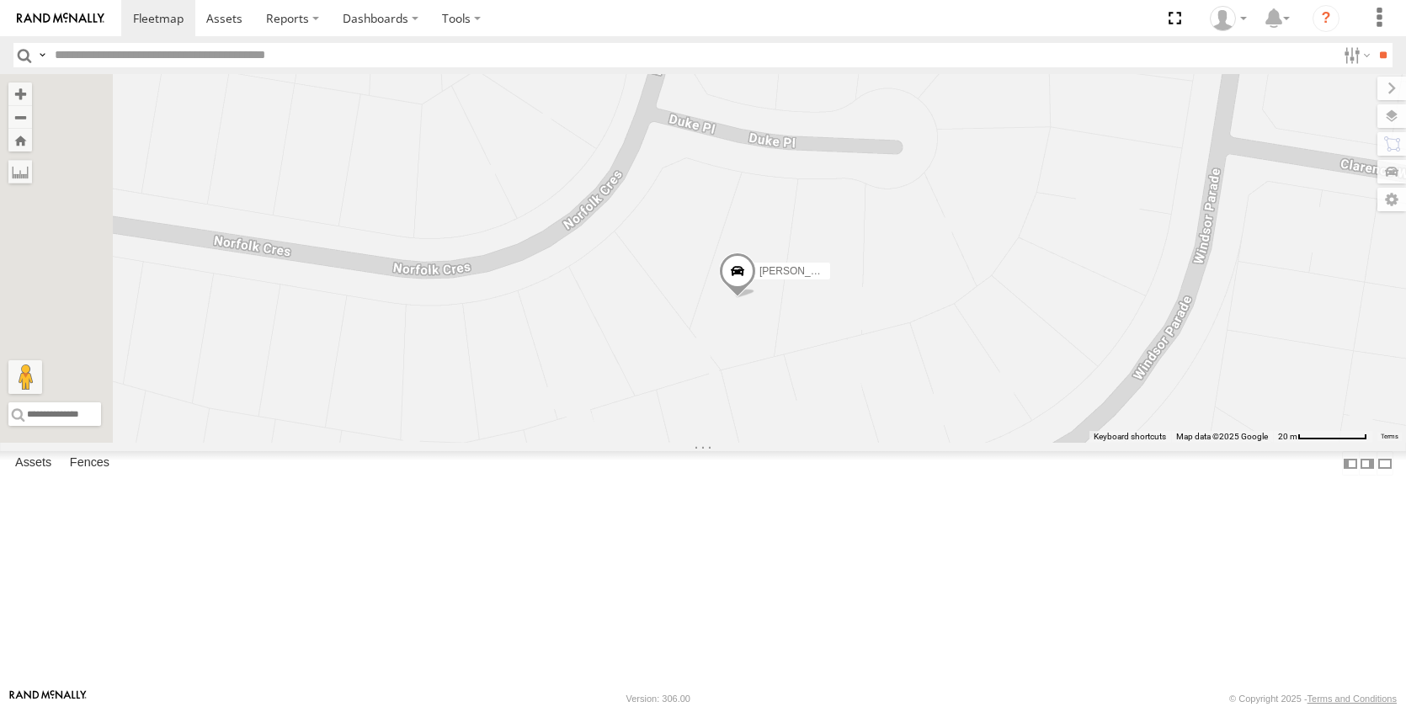
drag, startPoint x: 870, startPoint y: 274, endPoint x: 870, endPoint y: 372, distance: 97.6
click at [803, 386] on div "[PERSON_NAME] [PERSON_NAME] - NEW [PERSON_NAME] [PERSON_NAME] [PERSON_NAME] [PE…" at bounding box center [703, 258] width 1406 height 369
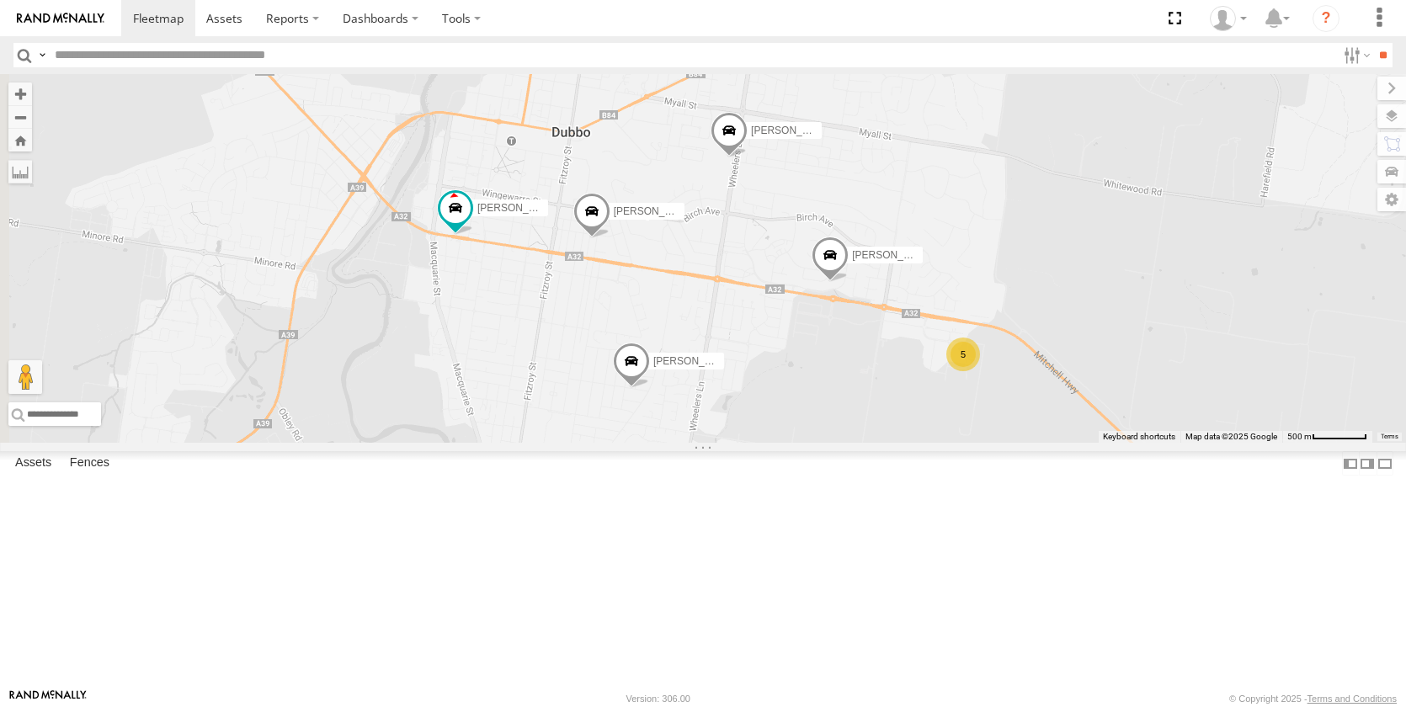
drag, startPoint x: 617, startPoint y: 458, endPoint x: 880, endPoint y: 406, distance: 268.6
click at [880, 406] on div "[PERSON_NAME] [PERSON_NAME] - NEW [PERSON_NAME] [PERSON_NAME] [PERSON_NAME] [PE…" at bounding box center [703, 258] width 1406 height 369
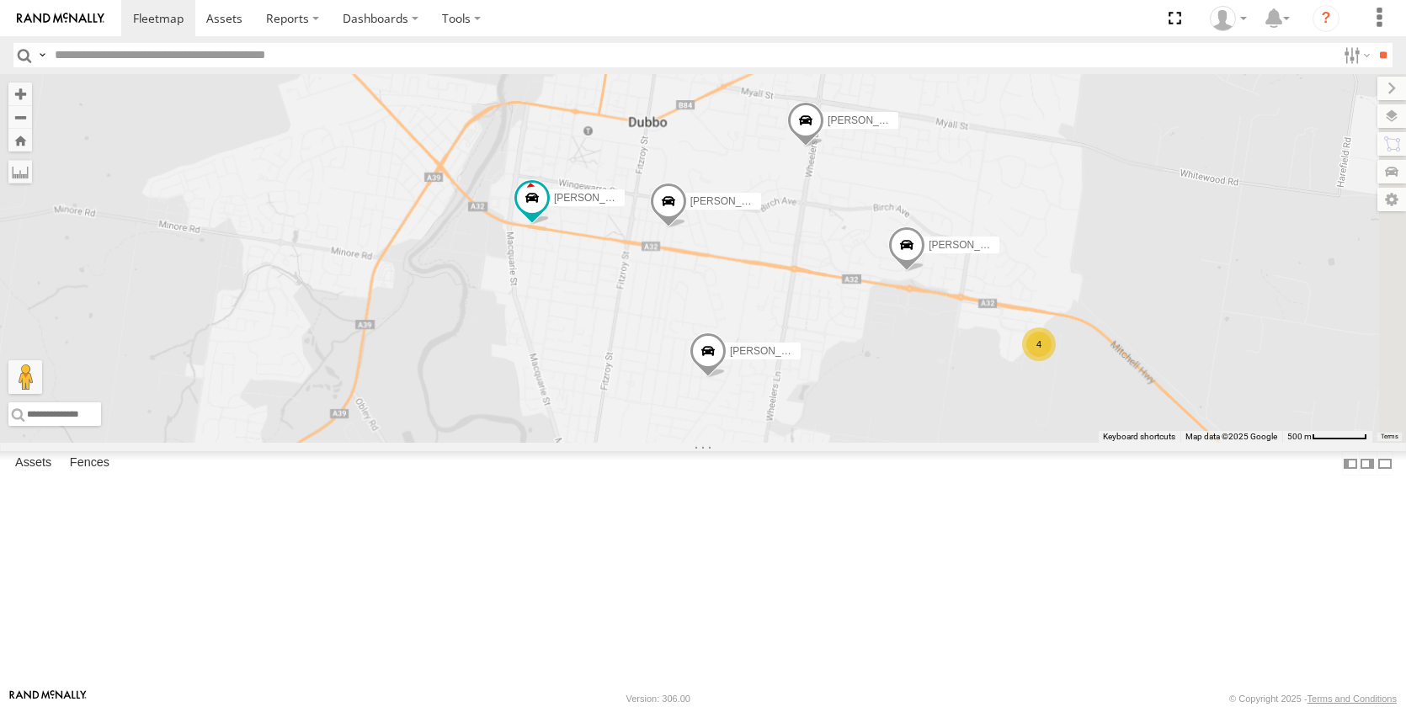
drag, startPoint x: 1103, startPoint y: 650, endPoint x: 928, endPoint y: 519, distance: 218.9
click at [928, 443] on div "[PERSON_NAME] [PERSON_NAME] - NEW [PERSON_NAME] [PERSON_NAME] [PERSON_NAME] [PE…" at bounding box center [703, 258] width 1406 height 369
